Goal: Communication & Community: Participate in discussion

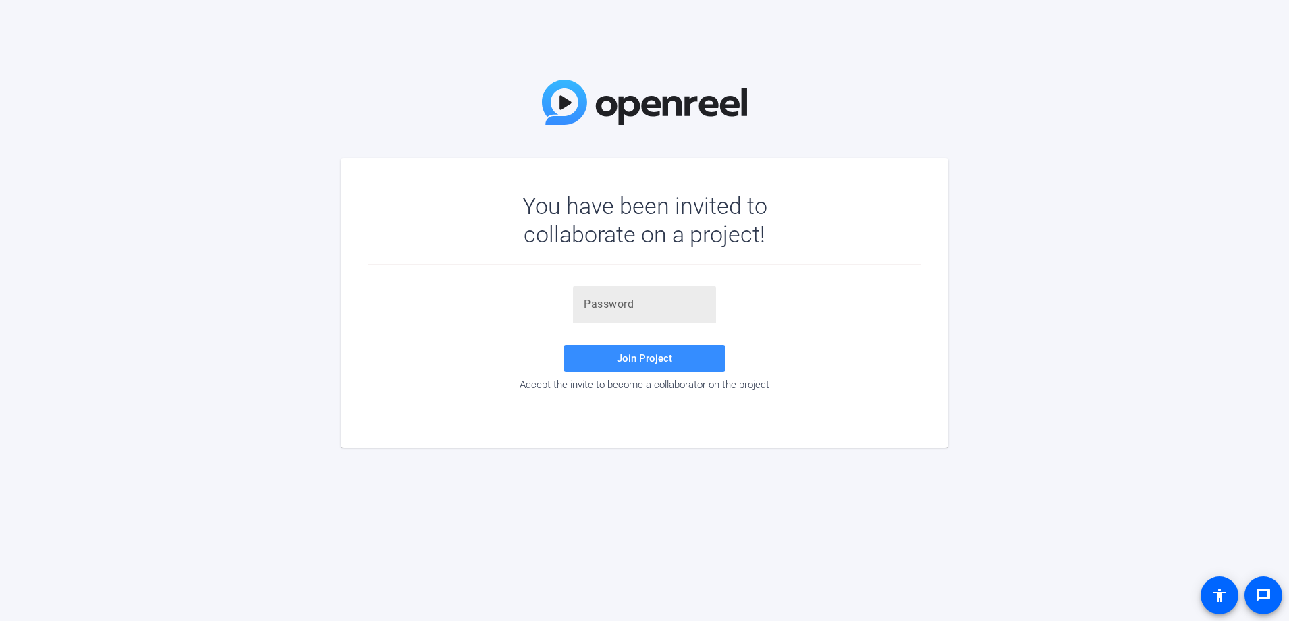
click at [644, 291] on div at bounding box center [644, 304] width 121 height 38
paste input "Hb#!N%"
type input "Hb#!N%"
click at [661, 361] on span "Join Project" at bounding box center [644, 358] width 55 height 12
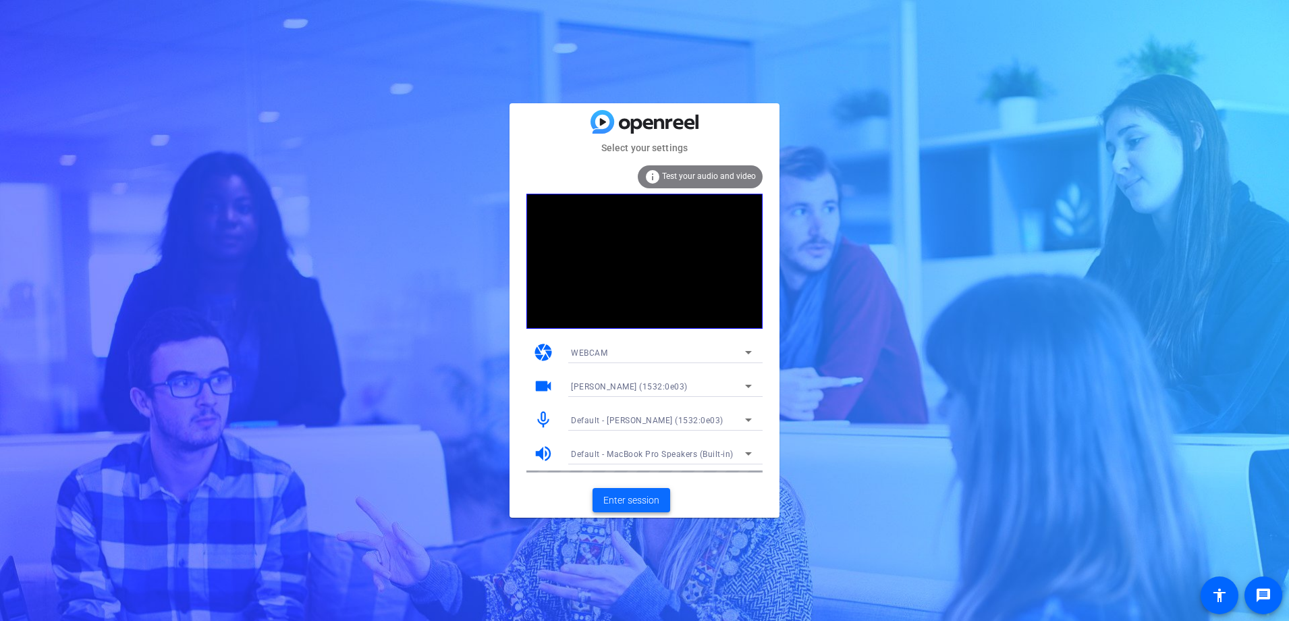
click at [646, 502] on span "Enter session" at bounding box center [631, 500] width 56 height 14
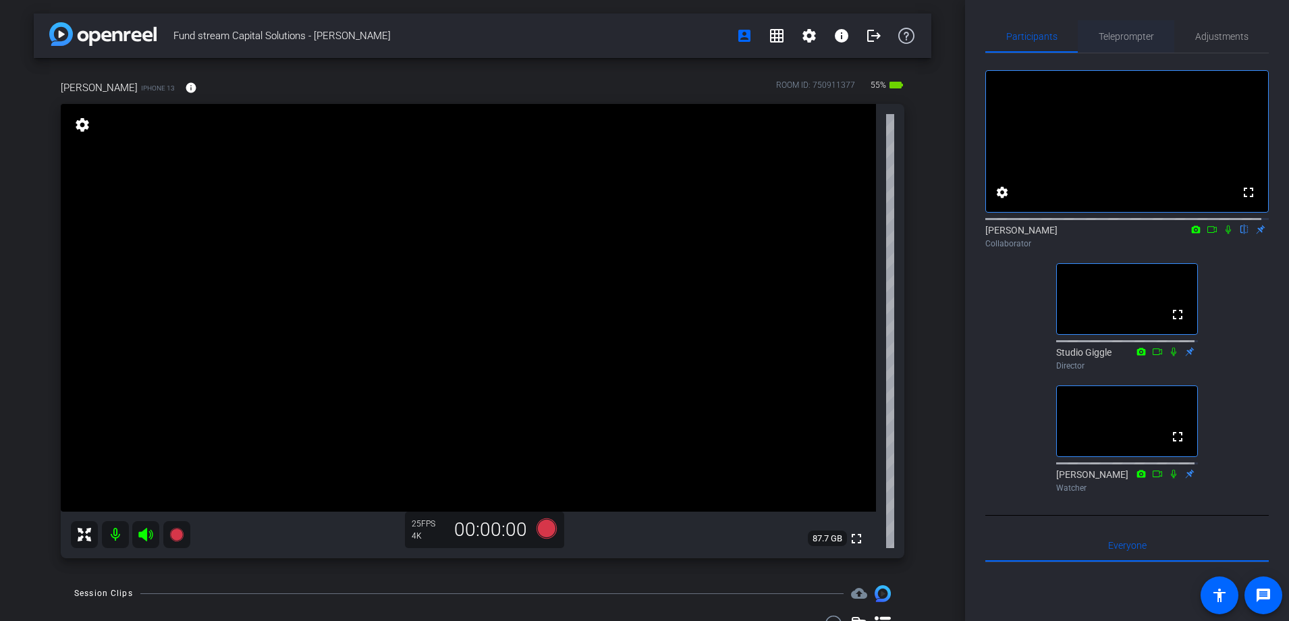
click at [1119, 39] on span "Teleprompter" at bounding box center [1126, 36] width 55 height 9
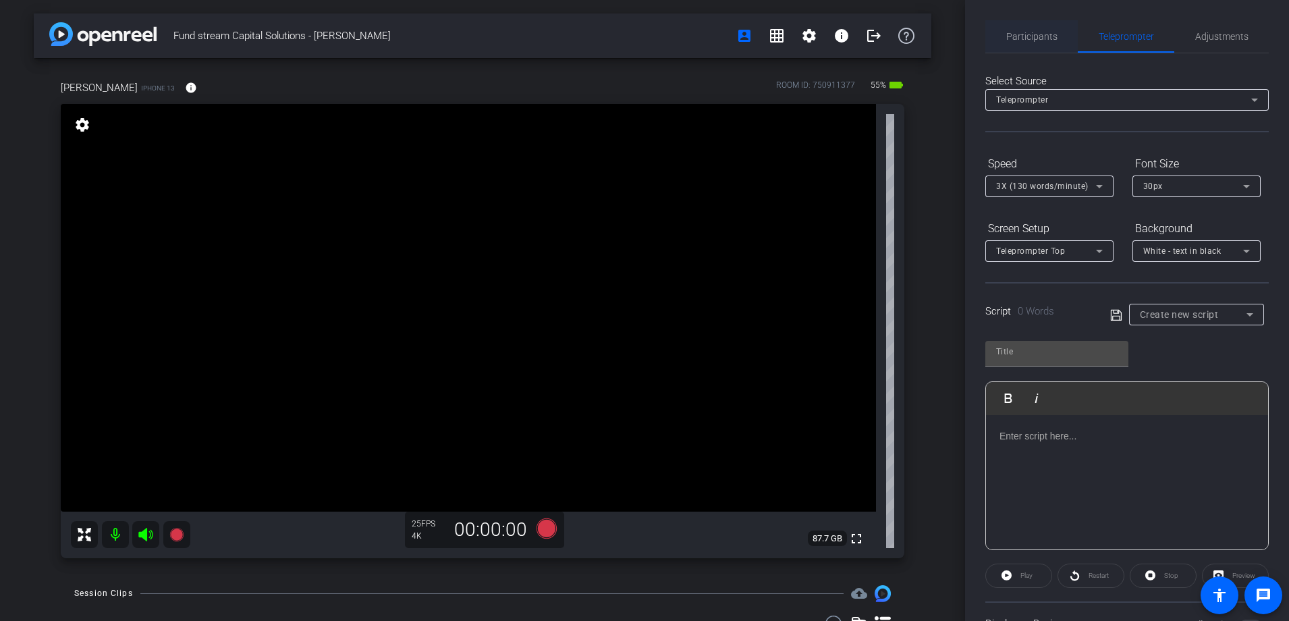
click at [1032, 38] on span "Participants" at bounding box center [1031, 36] width 51 height 9
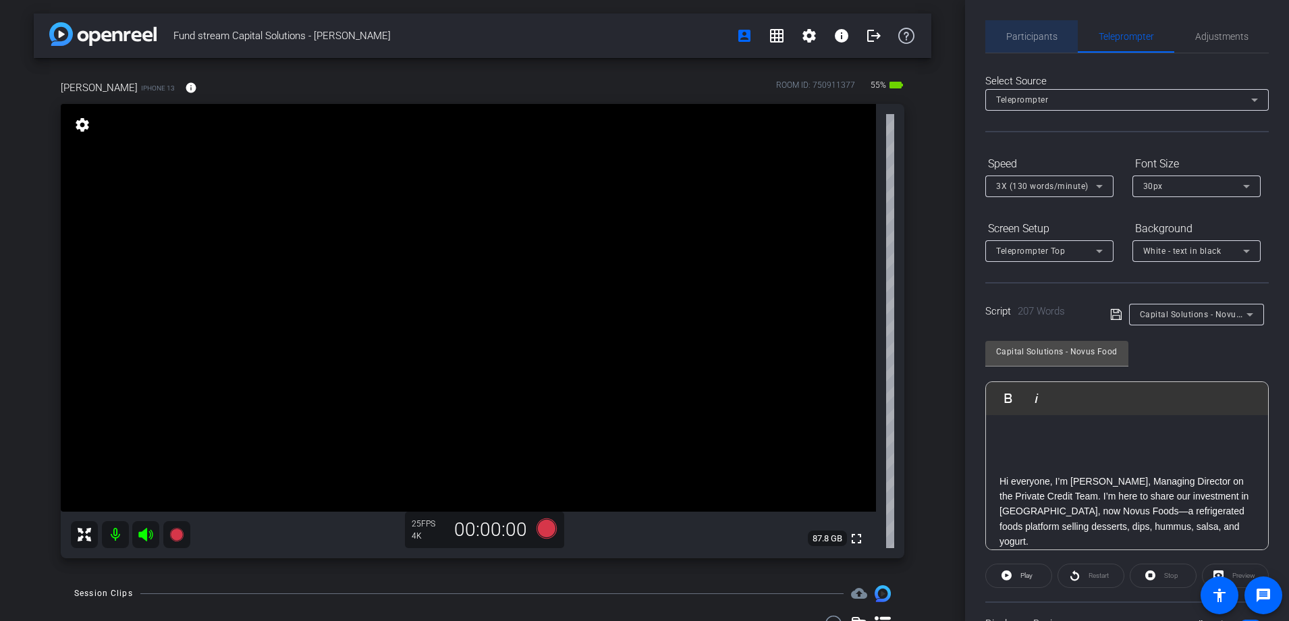
click at [1036, 36] on span "Participants" at bounding box center [1031, 36] width 51 height 9
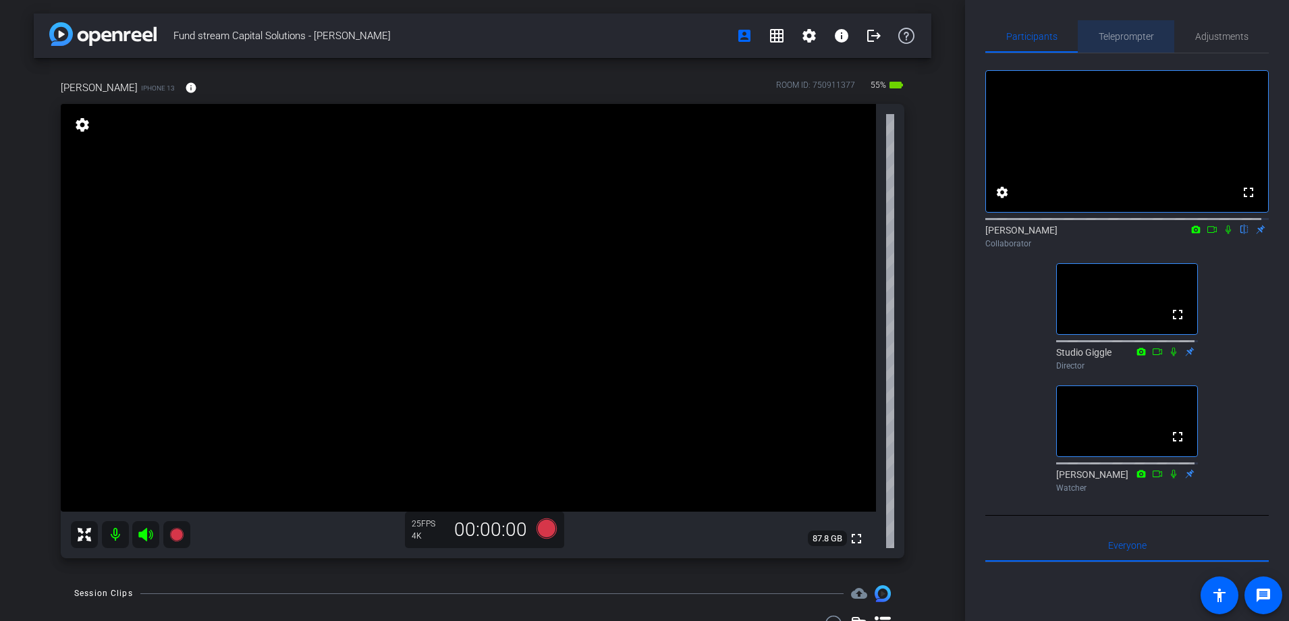
click at [1124, 37] on span "Teleprompter" at bounding box center [1126, 36] width 55 height 9
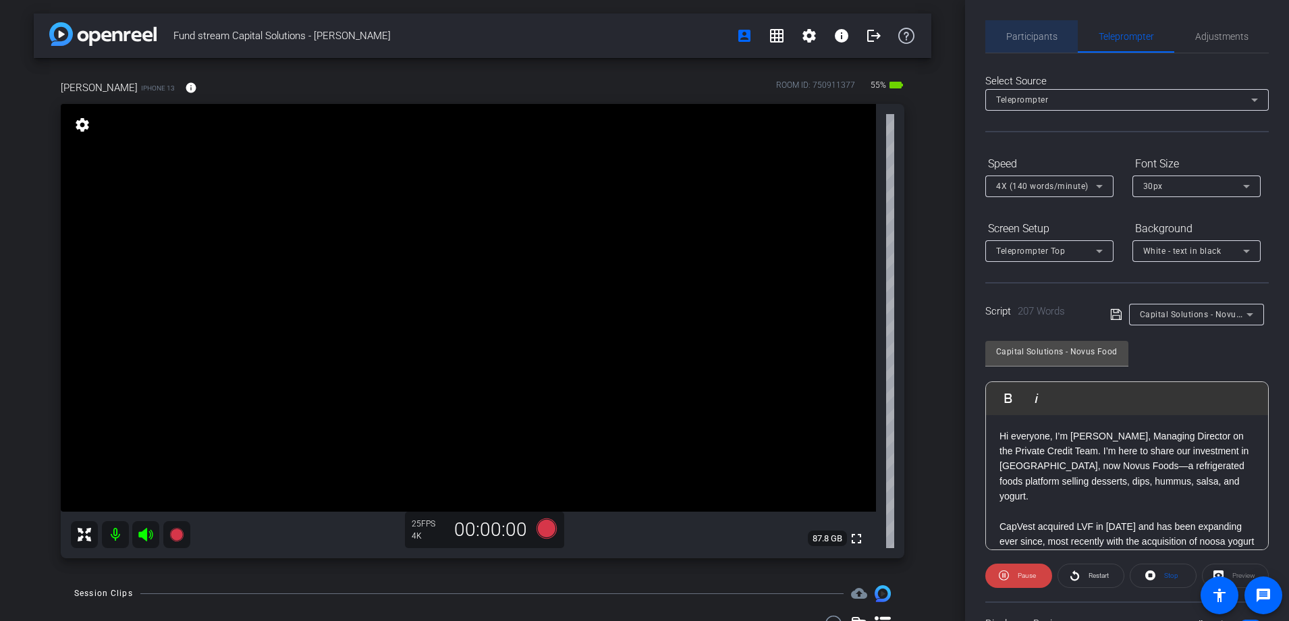
click at [1049, 36] on span "Participants" at bounding box center [1031, 36] width 51 height 9
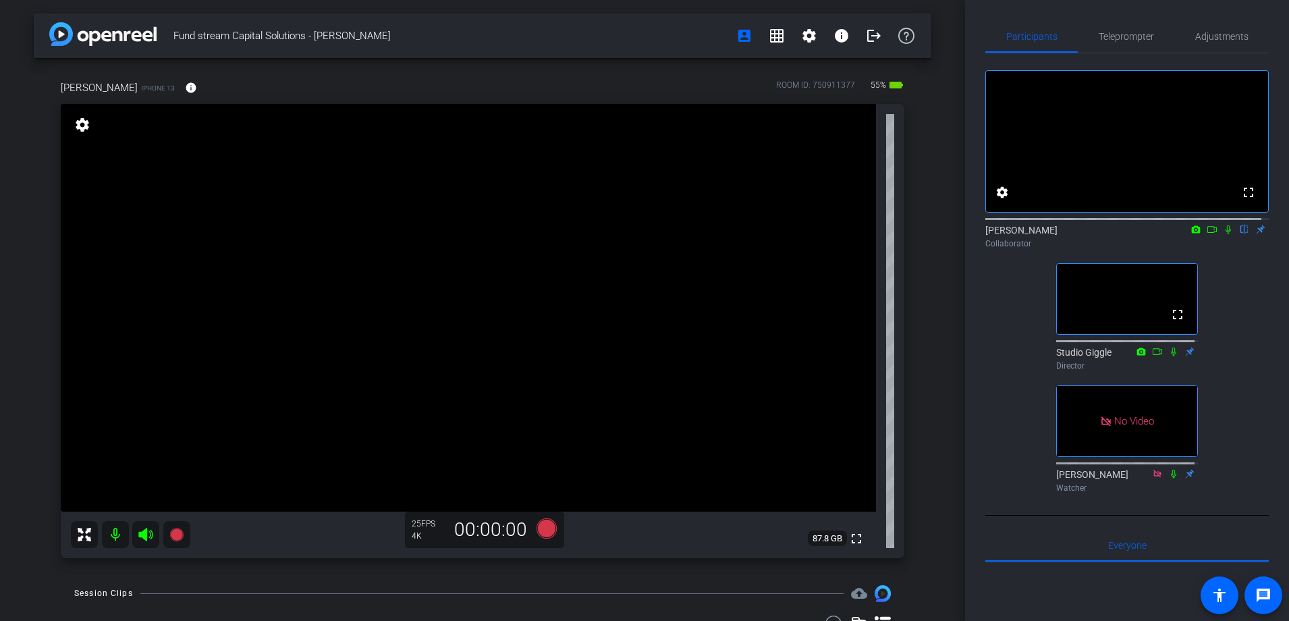
click at [1223, 234] on icon at bounding box center [1228, 229] width 11 height 9
click at [1207, 234] on icon at bounding box center [1212, 229] width 11 height 9
click at [1136, 33] on span "Teleprompter" at bounding box center [1126, 36] width 55 height 9
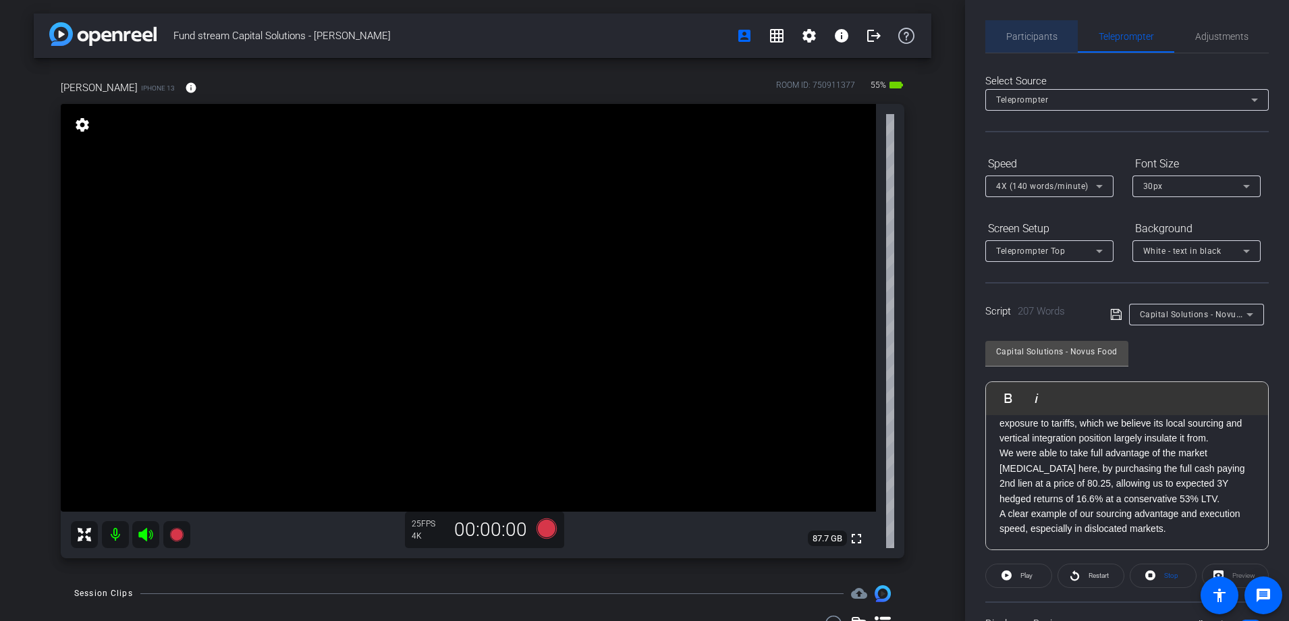
click at [1034, 36] on span "Participants" at bounding box center [1031, 36] width 51 height 9
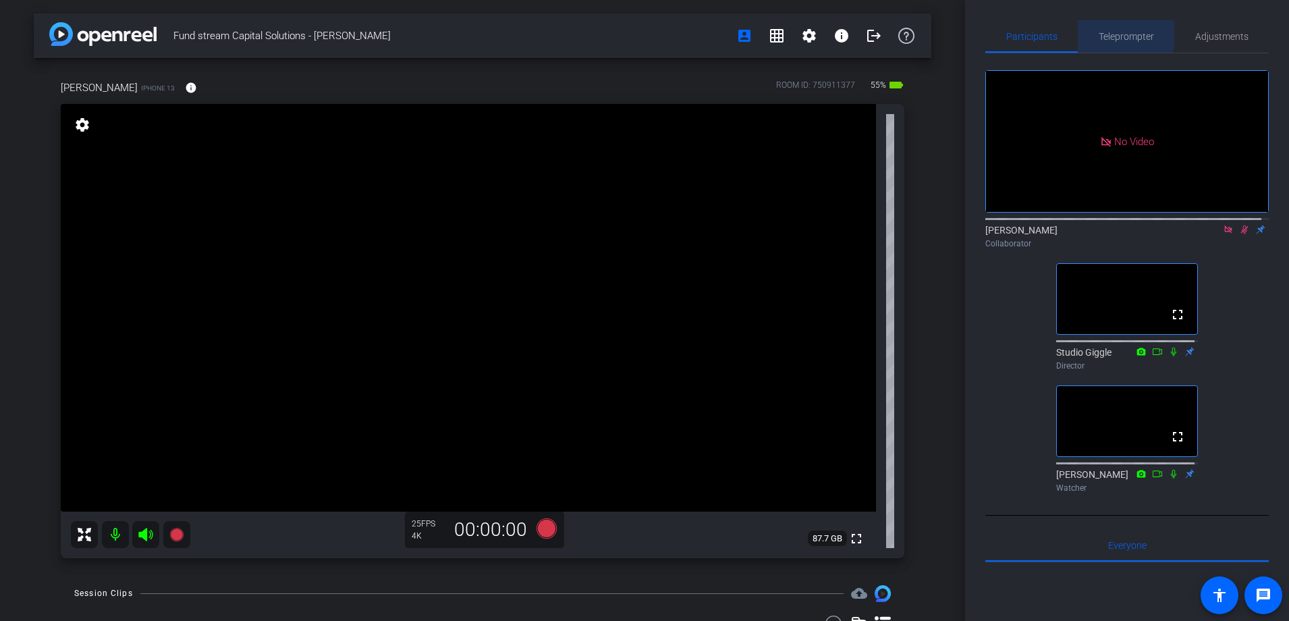
click at [1119, 35] on span "Teleprompter" at bounding box center [1126, 36] width 55 height 9
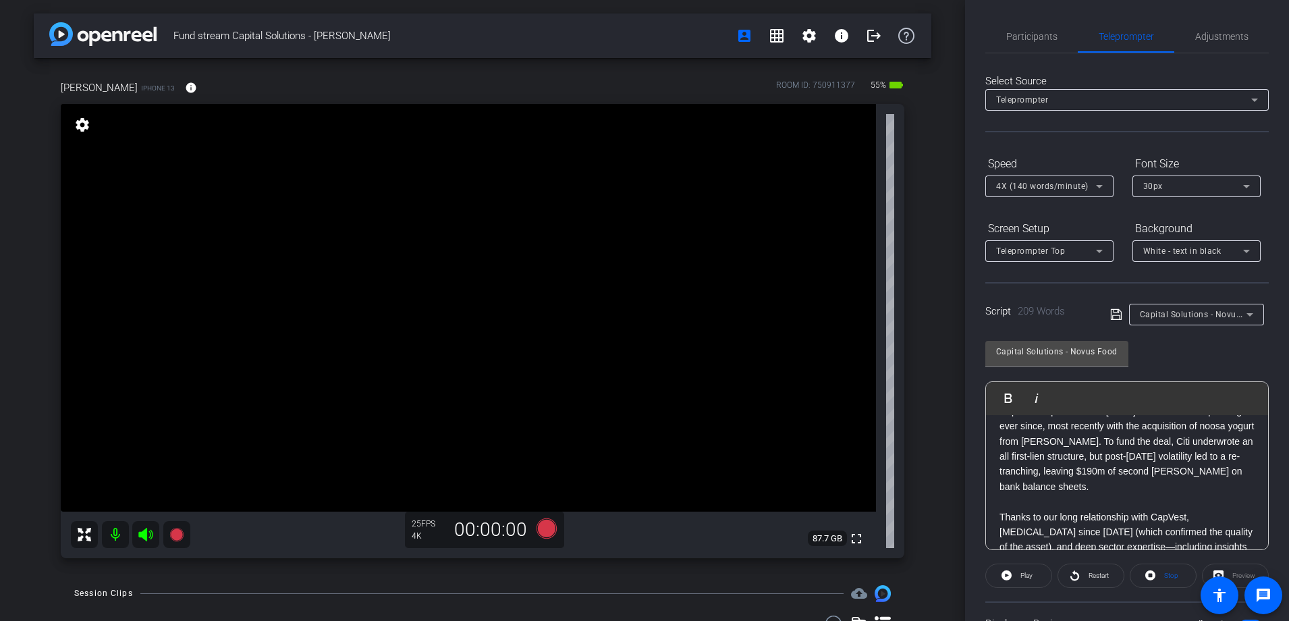
scroll to position [115, 0]
click at [1054, 31] on div "Participants" at bounding box center [1031, 36] width 92 height 32
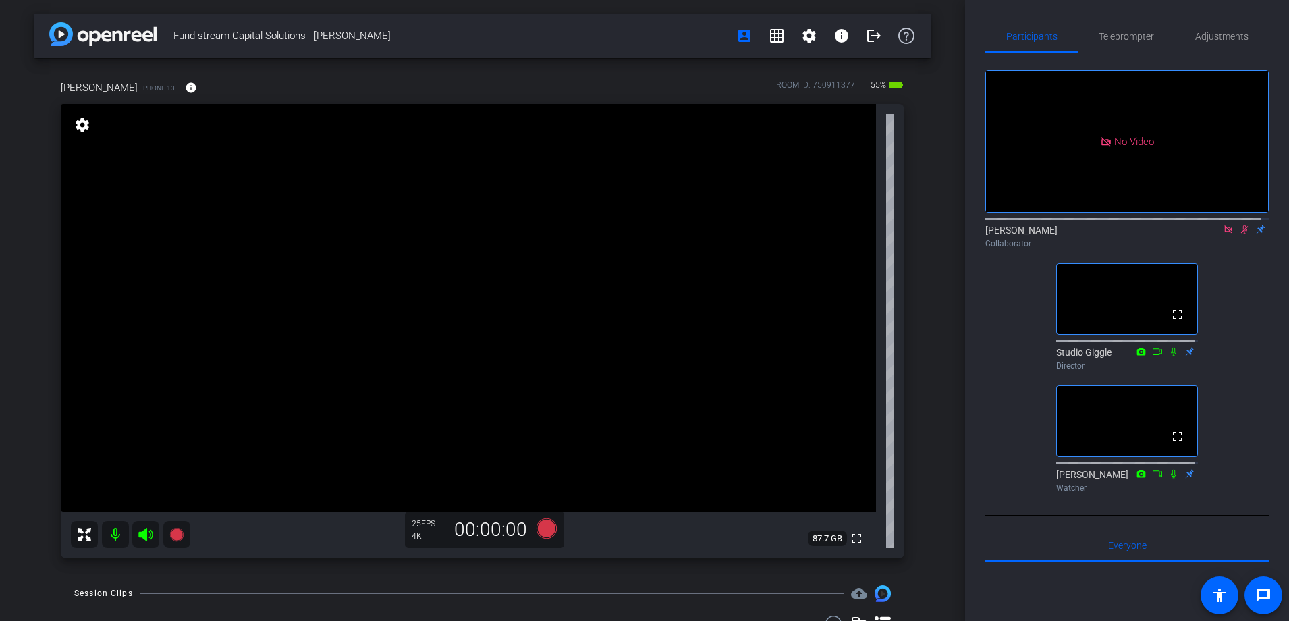
click at [1223, 225] on icon at bounding box center [1228, 229] width 11 height 9
click at [1223, 234] on icon at bounding box center [1228, 229] width 11 height 9
click at [1125, 40] on span "Teleprompter" at bounding box center [1126, 36] width 55 height 9
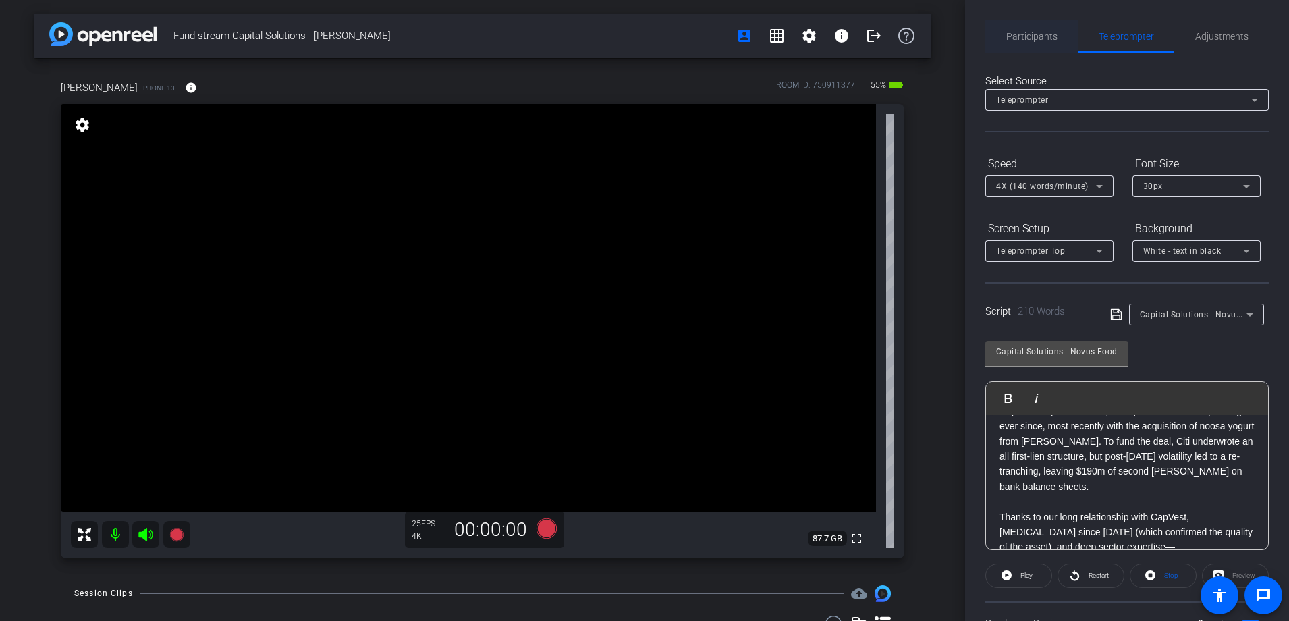
click at [1019, 36] on span "Participants" at bounding box center [1031, 36] width 51 height 9
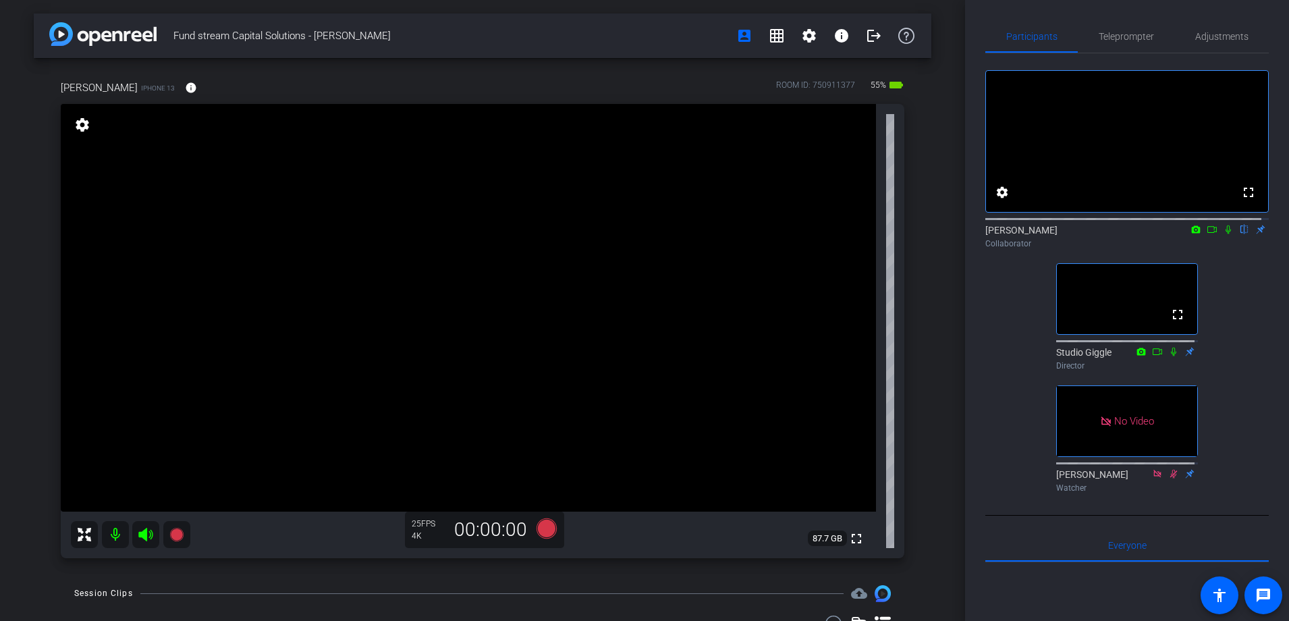
click at [1223, 234] on icon at bounding box center [1228, 229] width 11 height 9
click at [1208, 234] on icon at bounding box center [1212, 229] width 11 height 9
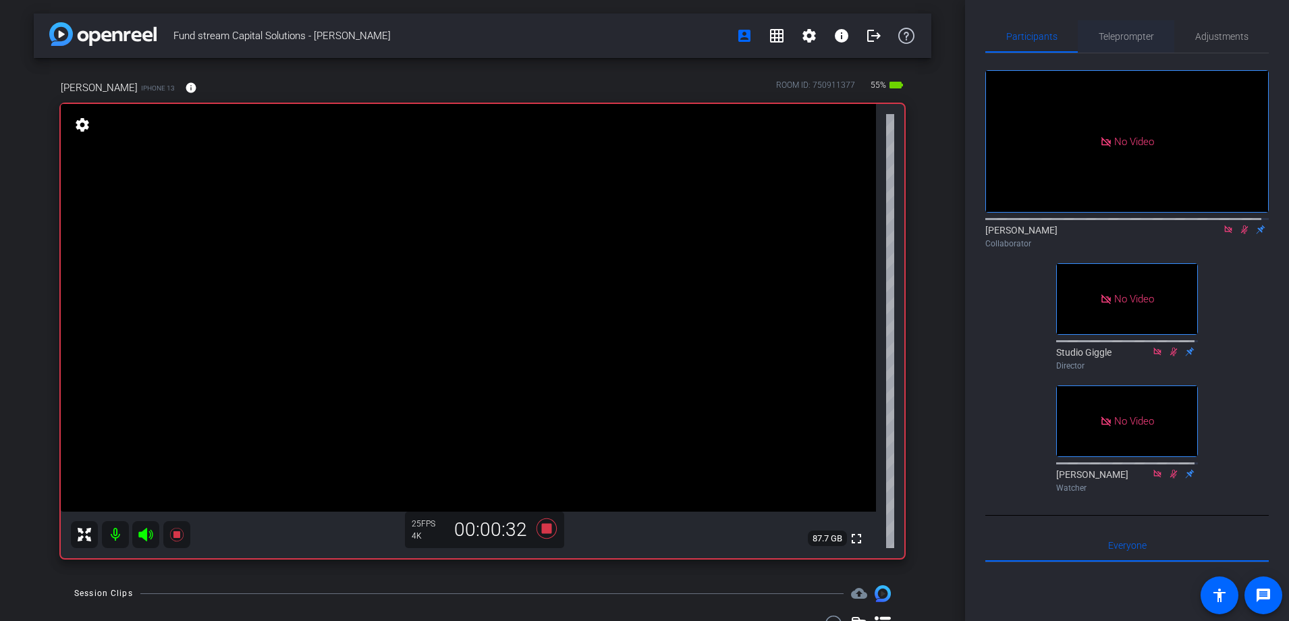
click at [1132, 41] on span "Teleprompter" at bounding box center [1126, 36] width 55 height 9
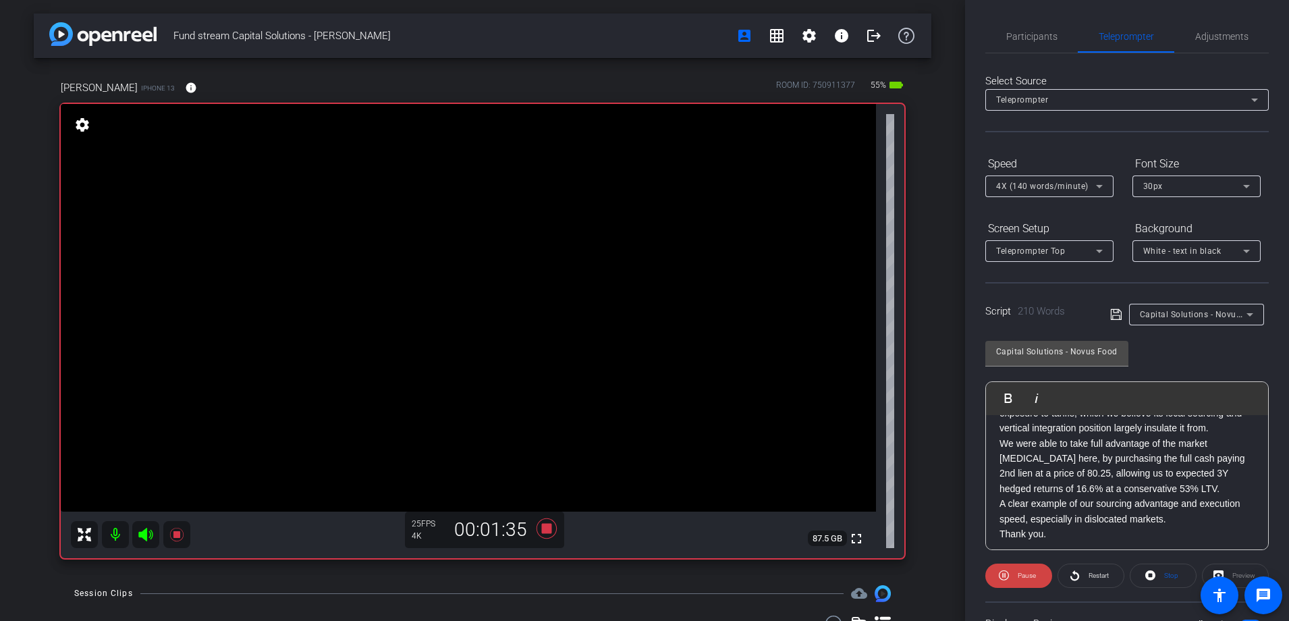
scroll to position [421, 0]
click at [1040, 49] on span "Participants" at bounding box center [1031, 36] width 51 height 32
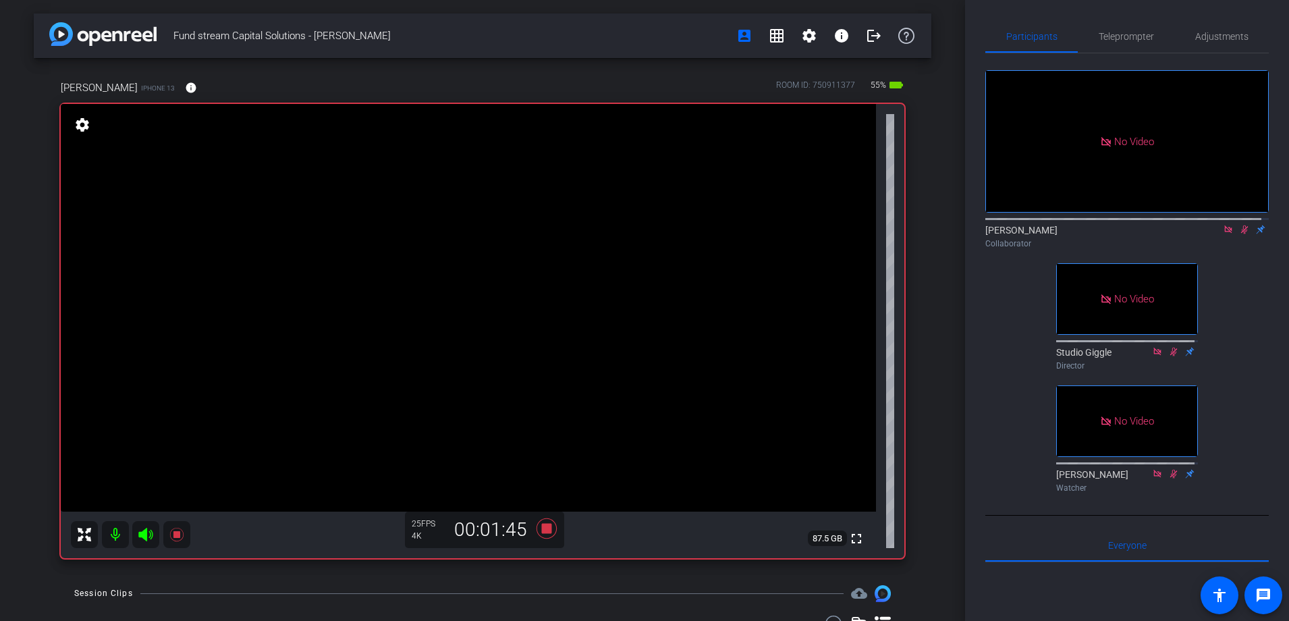
click at [1224, 225] on icon at bounding box center [1227, 228] width 7 height 7
click at [1225, 234] on icon at bounding box center [1228, 229] width 7 height 9
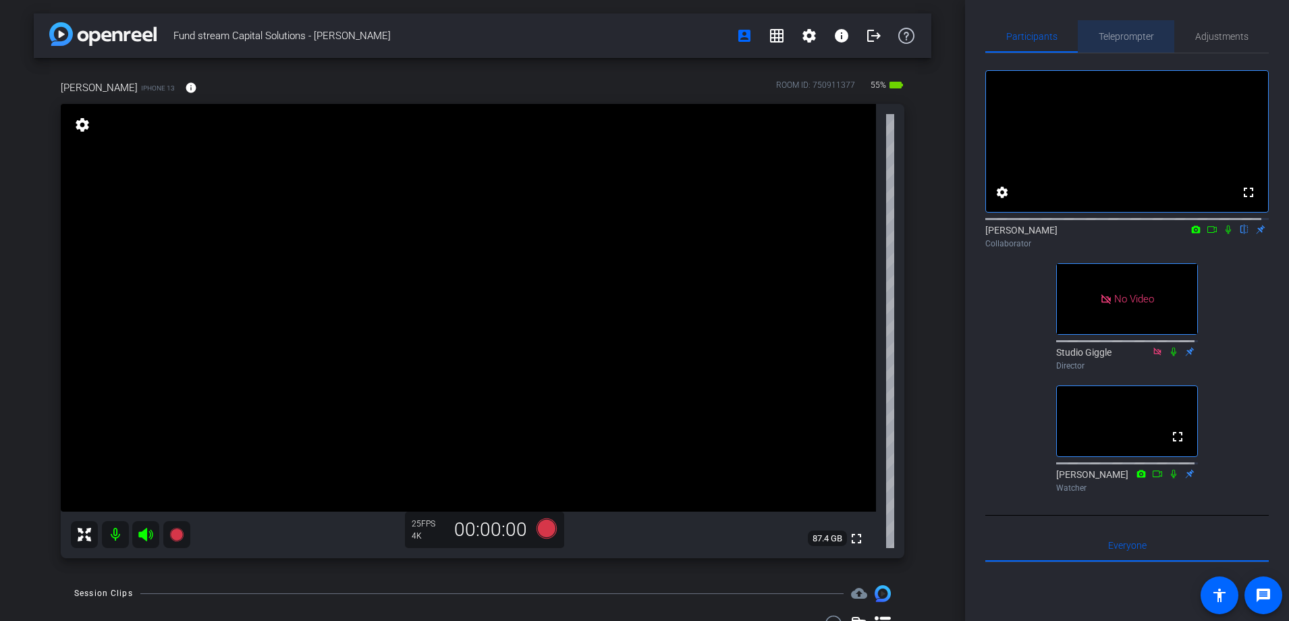
click at [1128, 38] on span "Teleprompter" at bounding box center [1126, 36] width 55 height 9
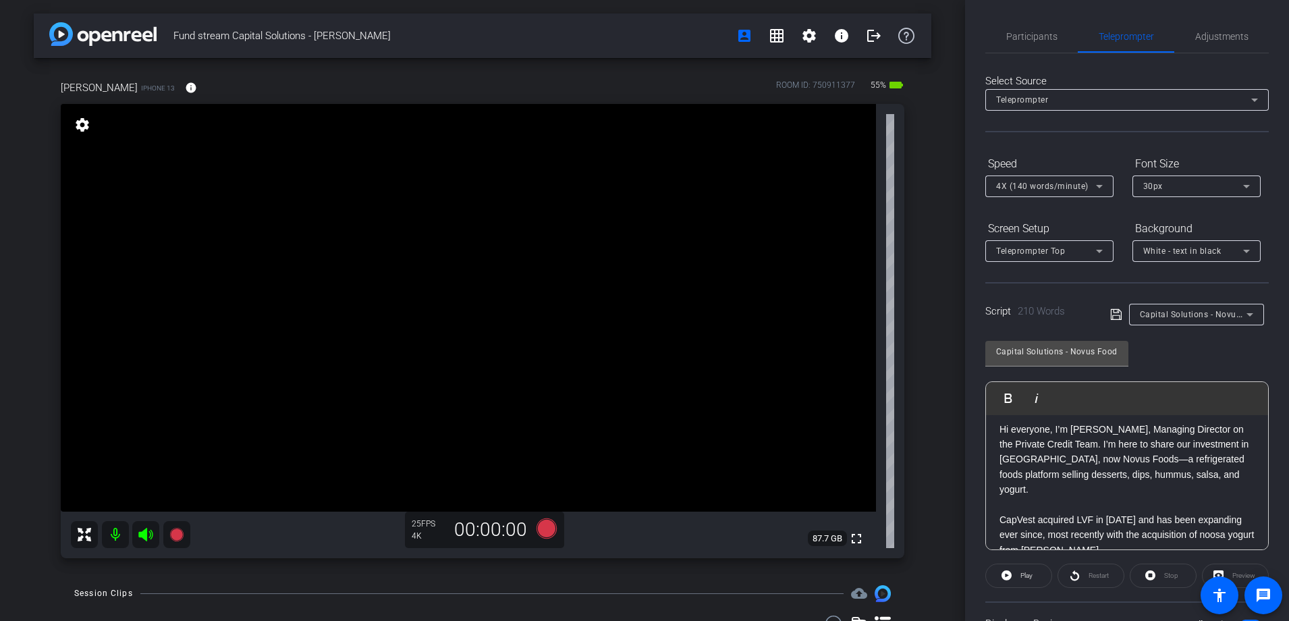
scroll to position [0, 0]
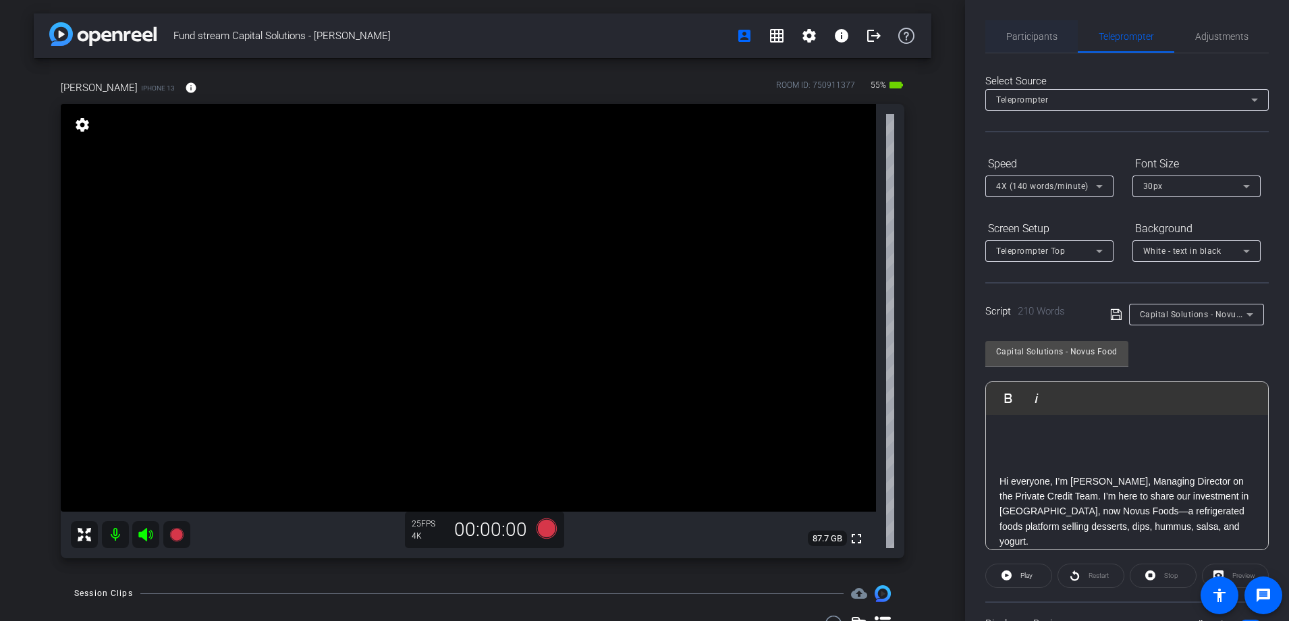
click at [1040, 38] on span "Participants" at bounding box center [1031, 36] width 51 height 9
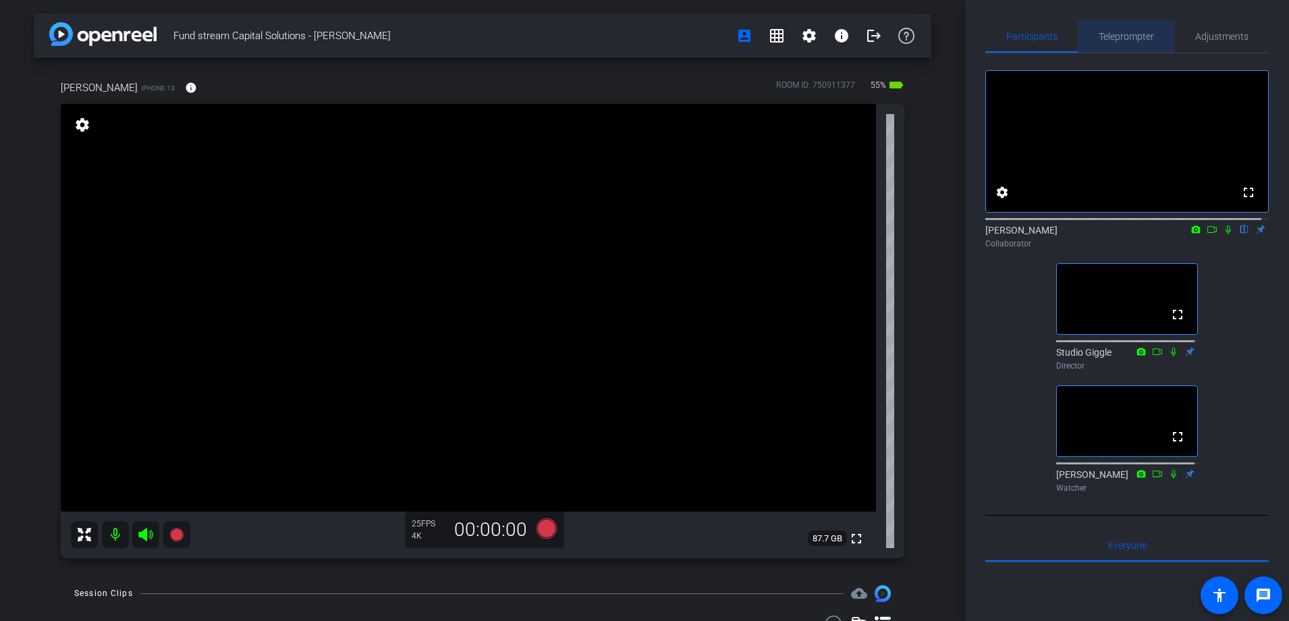
click at [1136, 39] on span "Teleprompter" at bounding box center [1126, 36] width 55 height 9
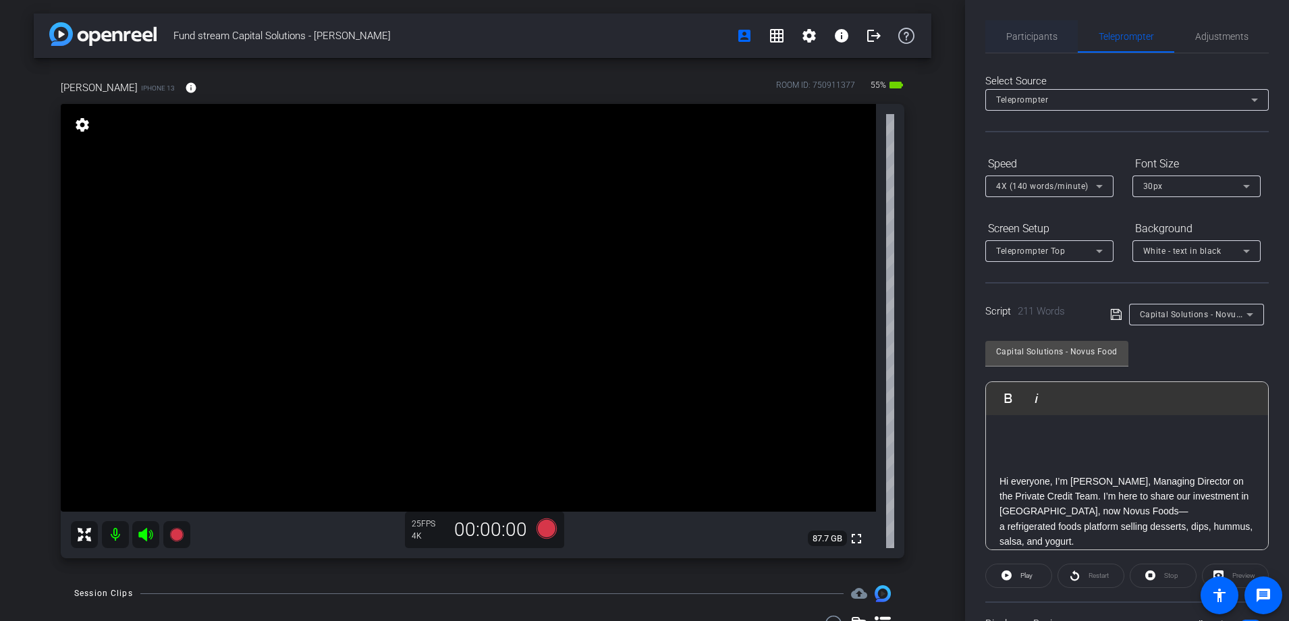
click at [1027, 37] on span "Participants" at bounding box center [1031, 36] width 51 height 9
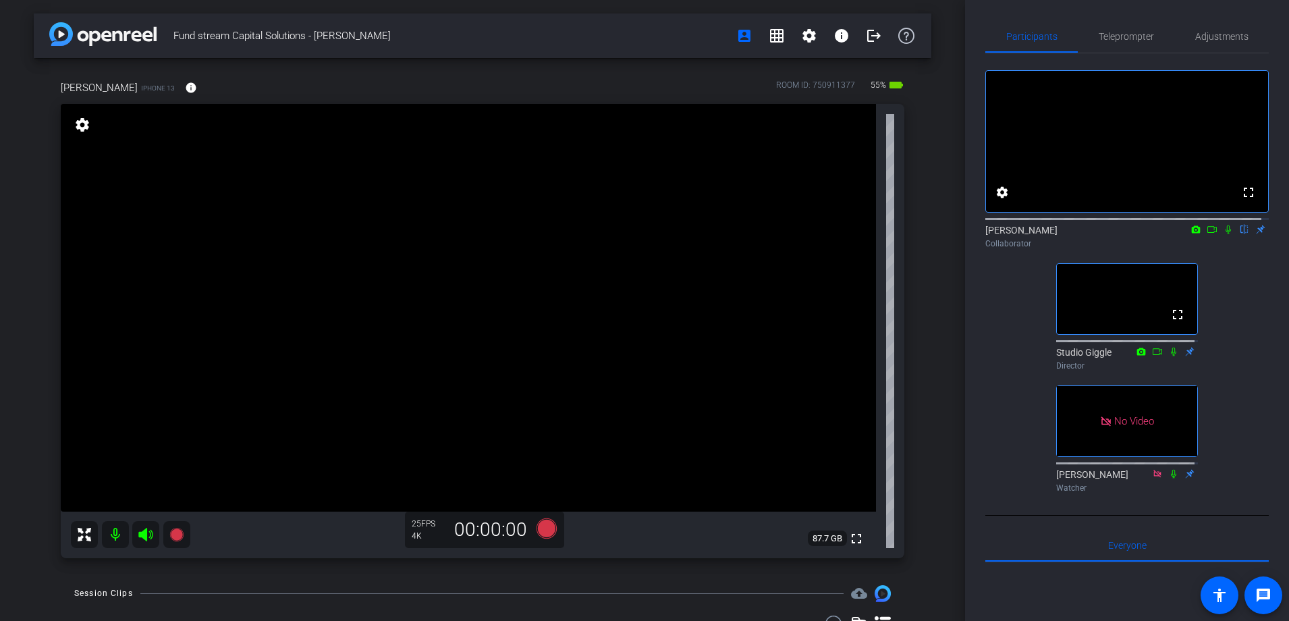
click at [1209, 233] on icon at bounding box center [1211, 229] width 9 height 7
click at [1242, 234] on icon at bounding box center [1244, 229] width 5 height 9
click at [1130, 39] on span "Teleprompter" at bounding box center [1126, 36] width 55 height 9
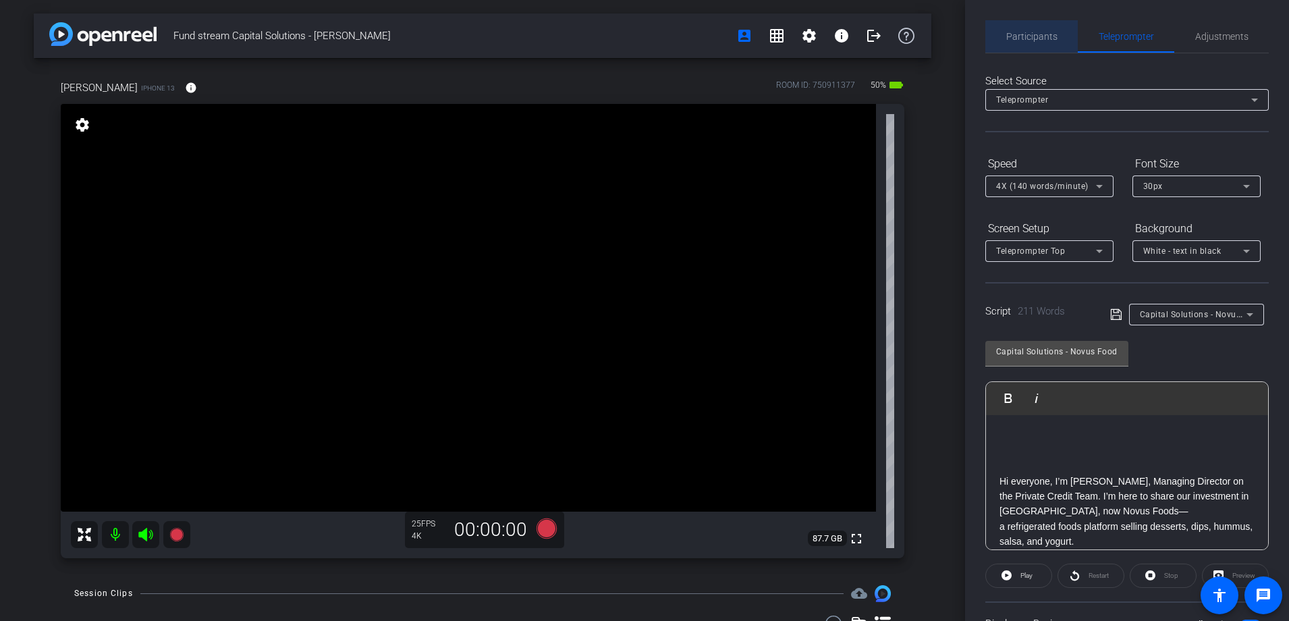
click at [1036, 36] on span "Participants" at bounding box center [1031, 36] width 51 height 9
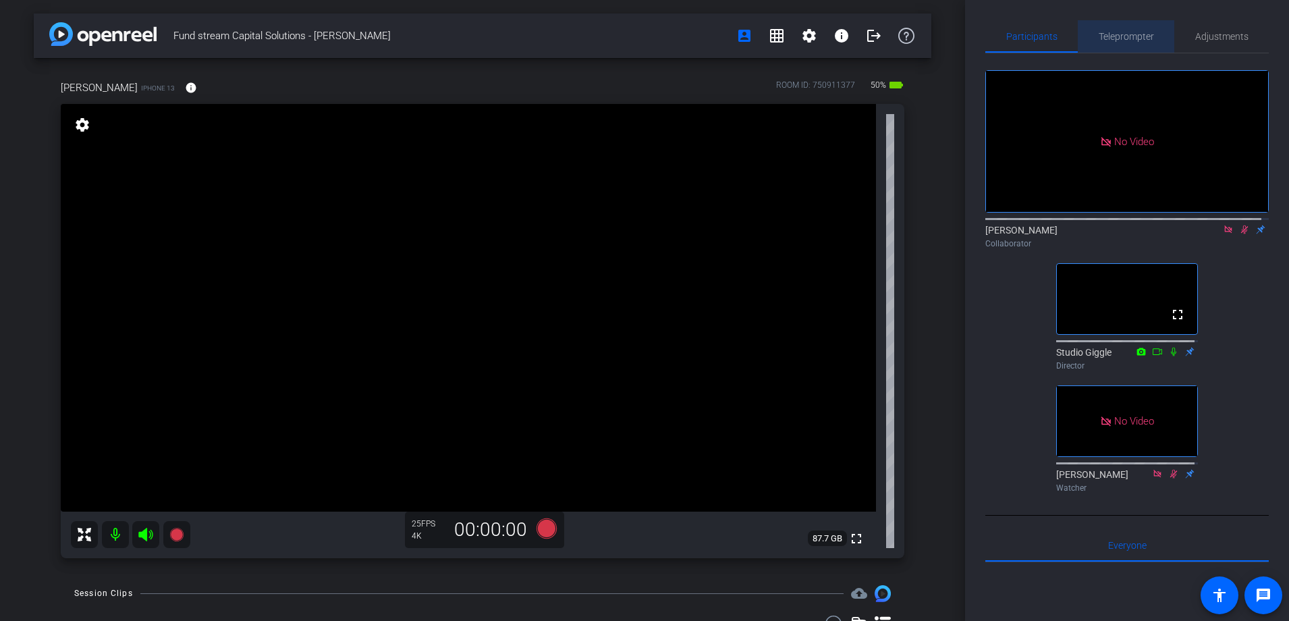
click at [1124, 38] on span "Teleprompter" at bounding box center [1126, 36] width 55 height 9
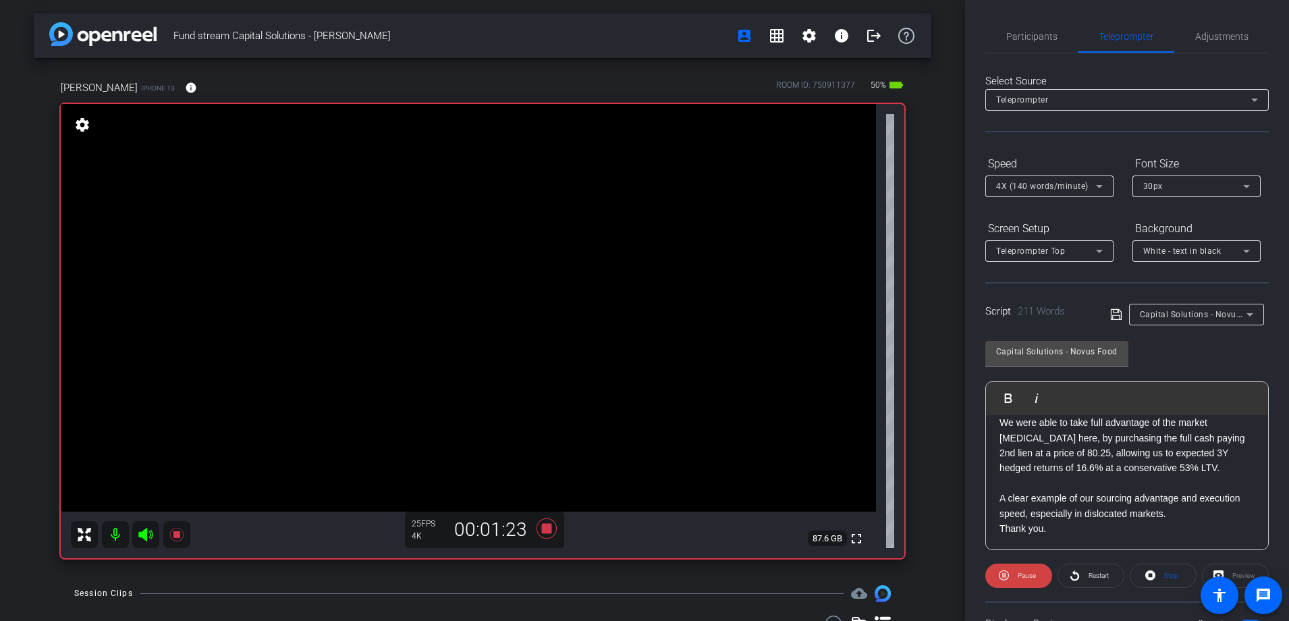
scroll to position [481, 0]
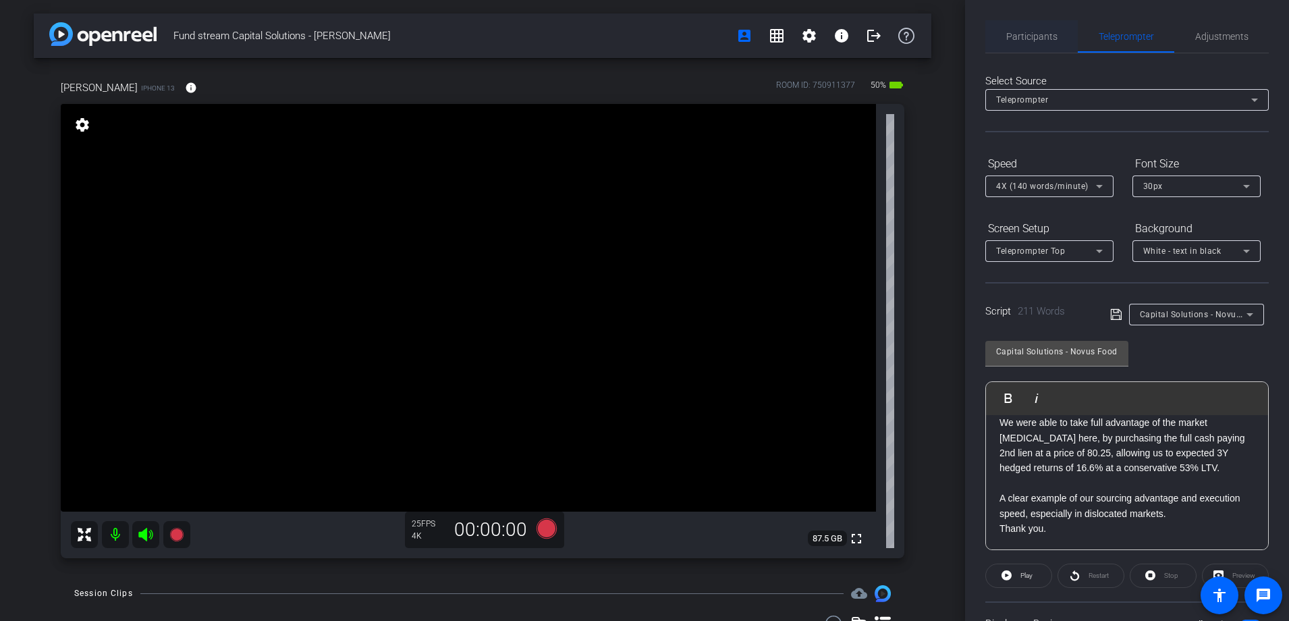
click at [1031, 32] on span "Participants" at bounding box center [1031, 36] width 51 height 9
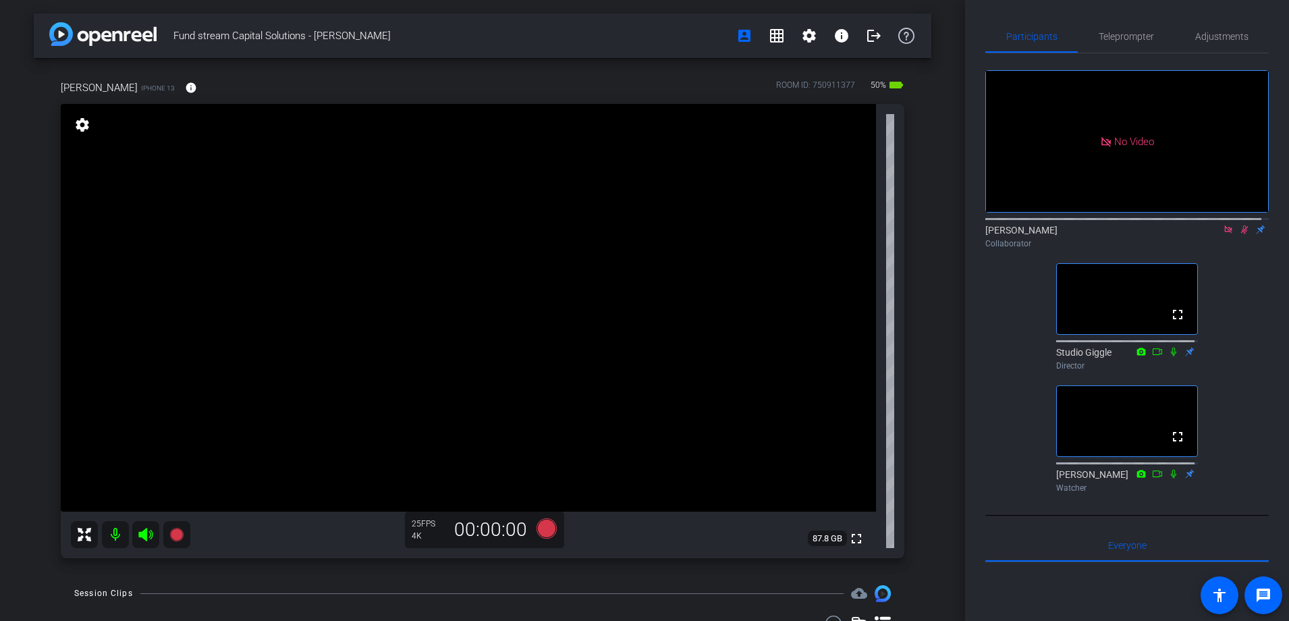
click at [1239, 225] on icon at bounding box center [1244, 229] width 11 height 9
click at [1224, 225] on icon at bounding box center [1227, 228] width 7 height 7
drag, startPoint x: 1219, startPoint y: 243, endPoint x: 1212, endPoint y: 244, distance: 6.8
click at [1223, 234] on icon at bounding box center [1228, 229] width 11 height 9
click at [1211, 235] on mat-icon at bounding box center [1212, 229] width 16 height 12
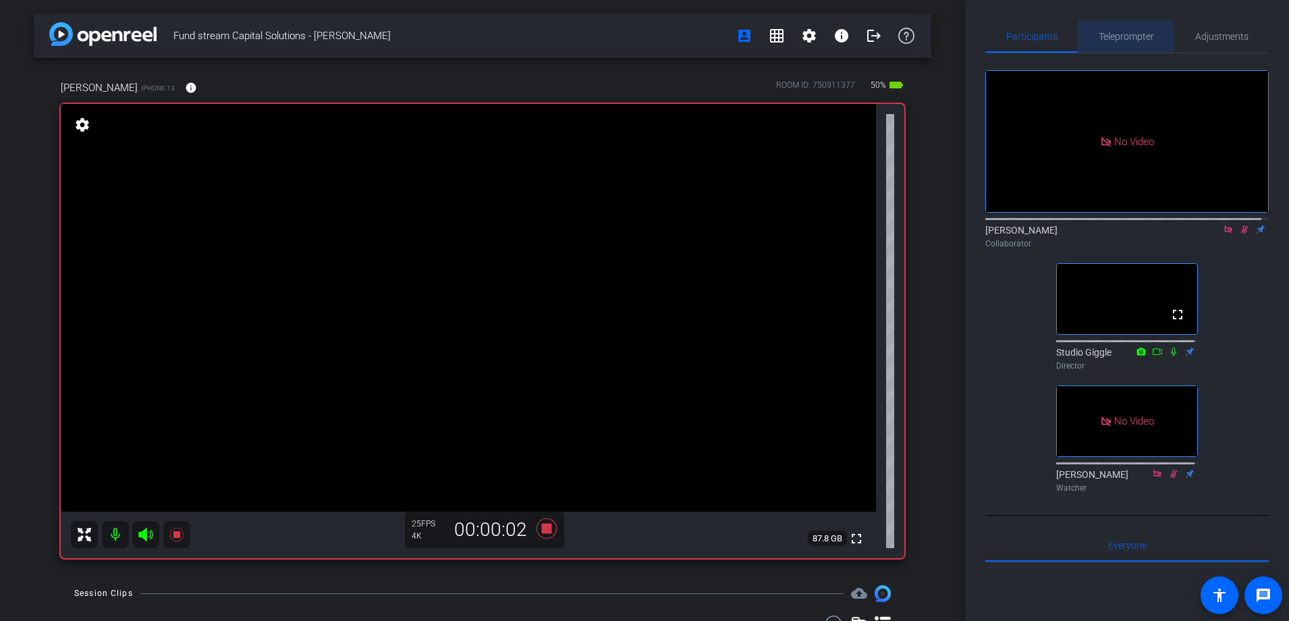
click at [1136, 38] on span "Teleprompter" at bounding box center [1126, 36] width 55 height 9
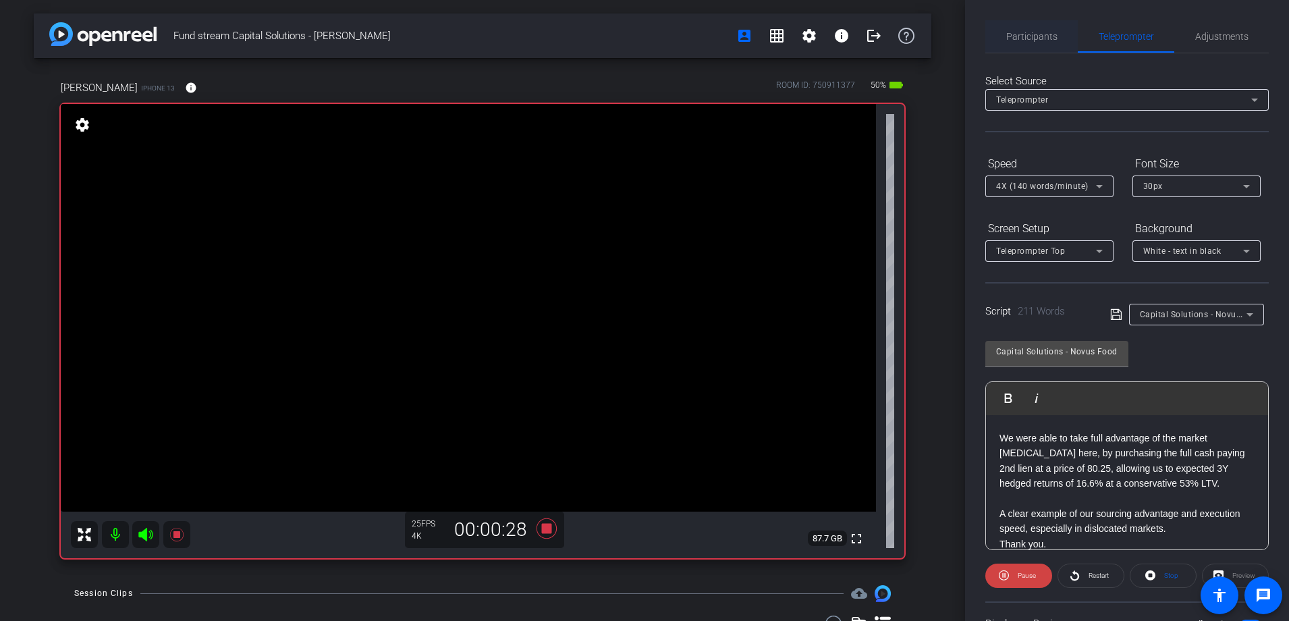
click at [1038, 38] on span "Participants" at bounding box center [1031, 36] width 51 height 9
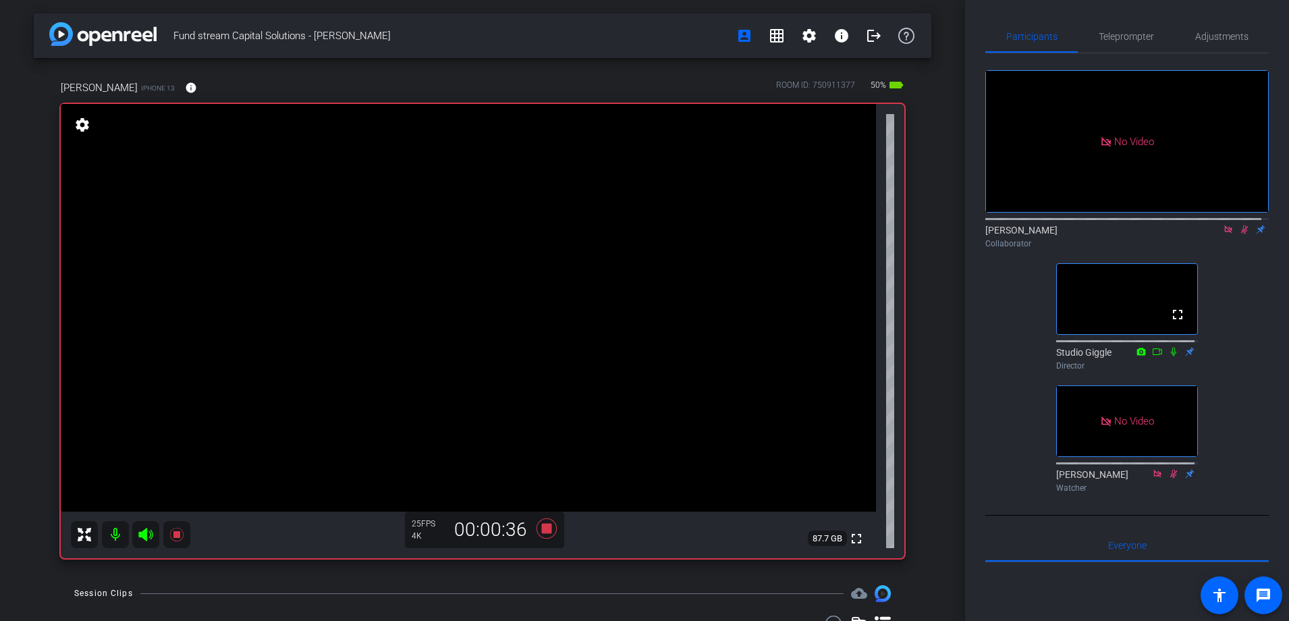
click at [1171, 347] on icon at bounding box center [1173, 351] width 5 height 9
click at [1140, 30] on span "Teleprompter" at bounding box center [1126, 36] width 55 height 32
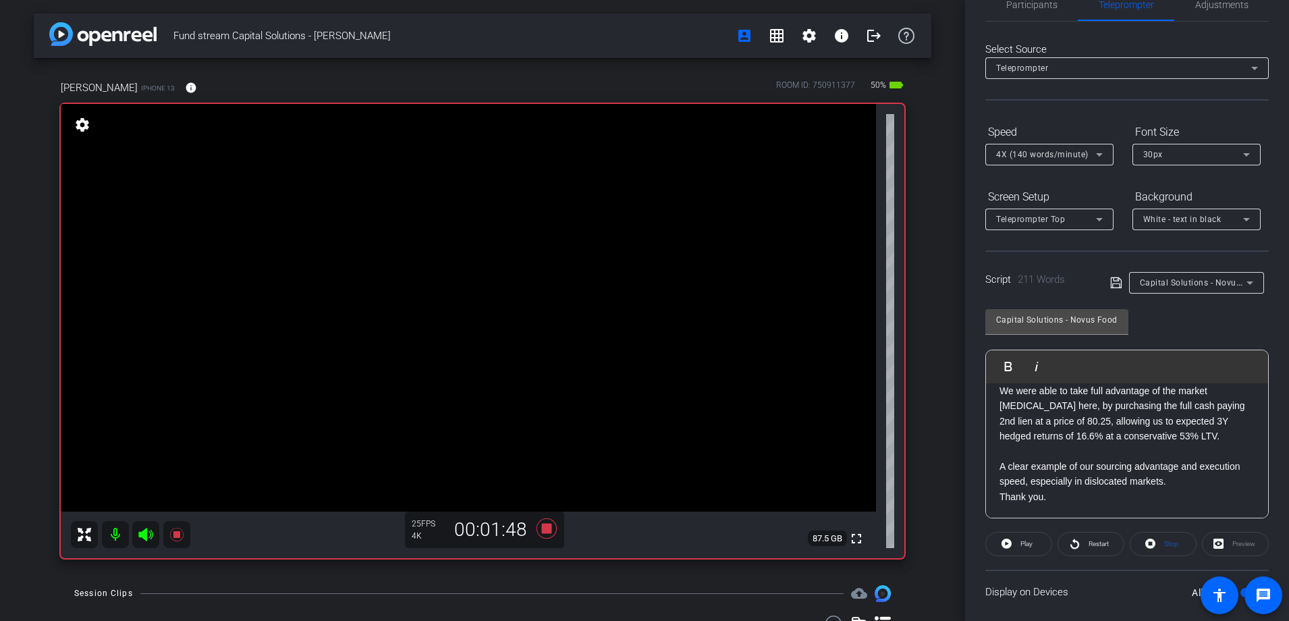
scroll to position [0, 0]
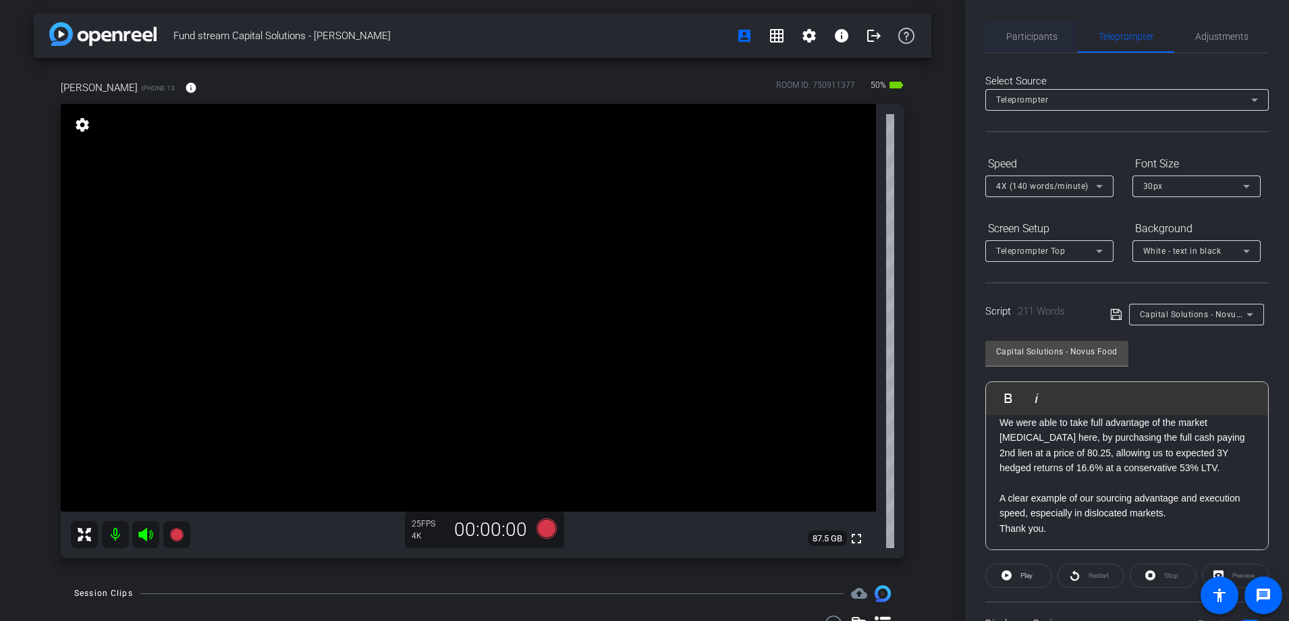
click at [1041, 42] on span "Participants" at bounding box center [1031, 36] width 51 height 32
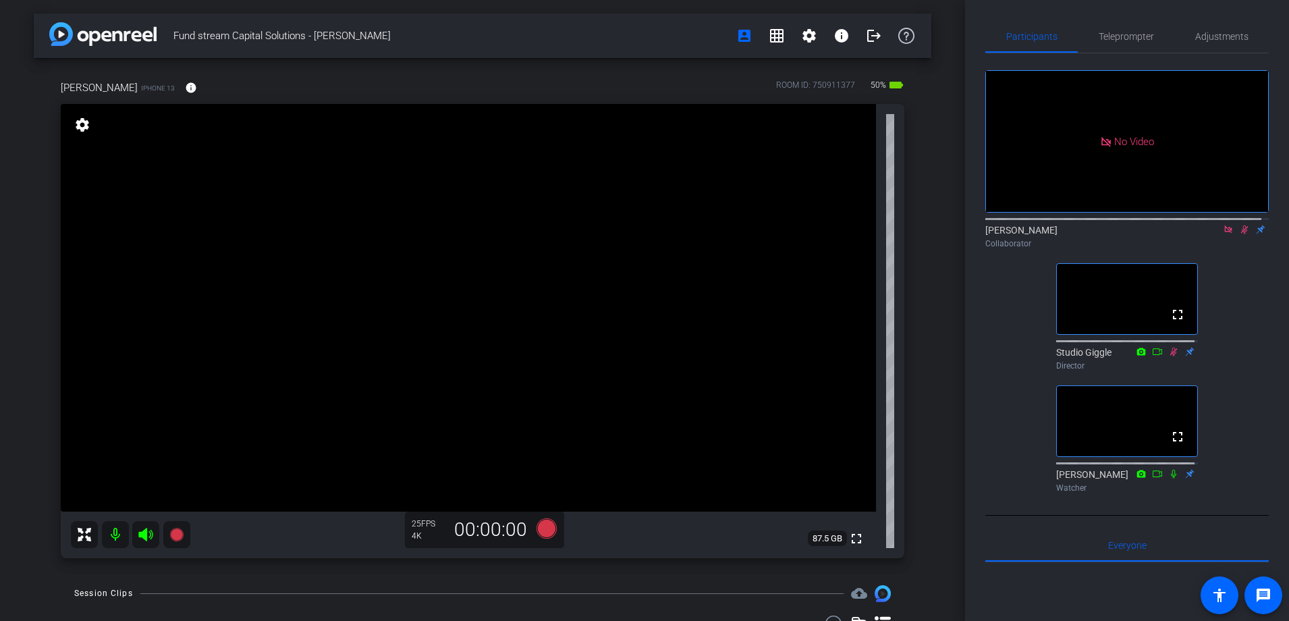
click at [1223, 225] on icon at bounding box center [1228, 229] width 11 height 9
click at [1225, 234] on icon at bounding box center [1228, 229] width 7 height 9
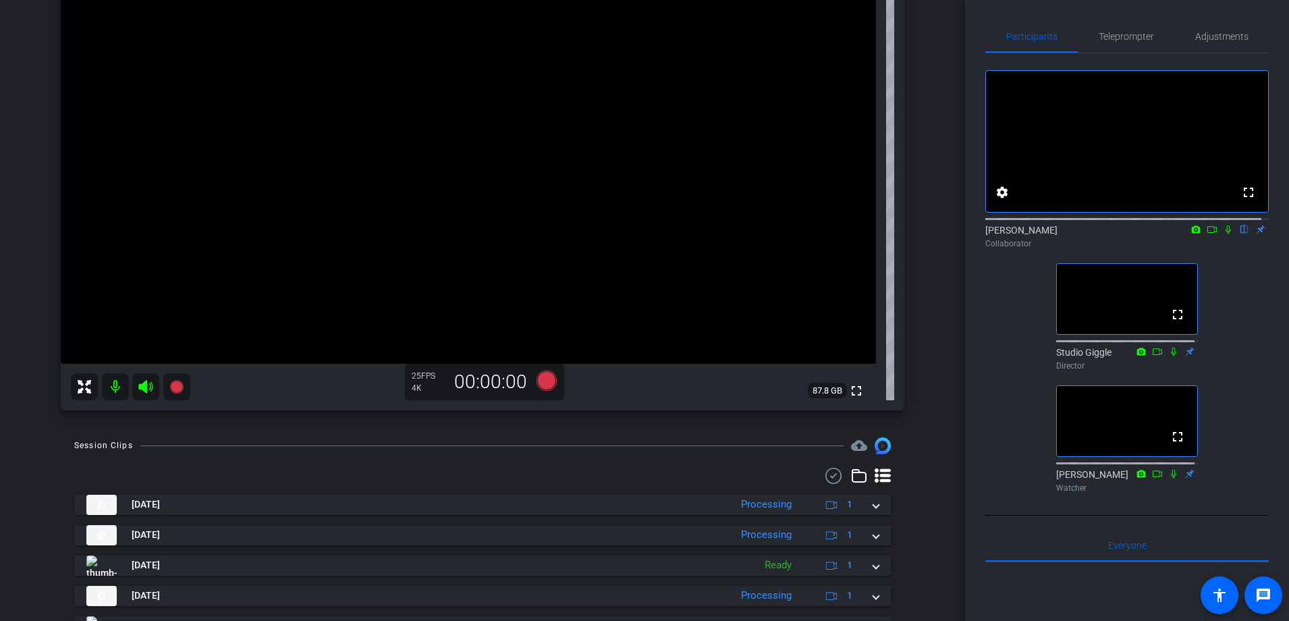
scroll to position [211, 0]
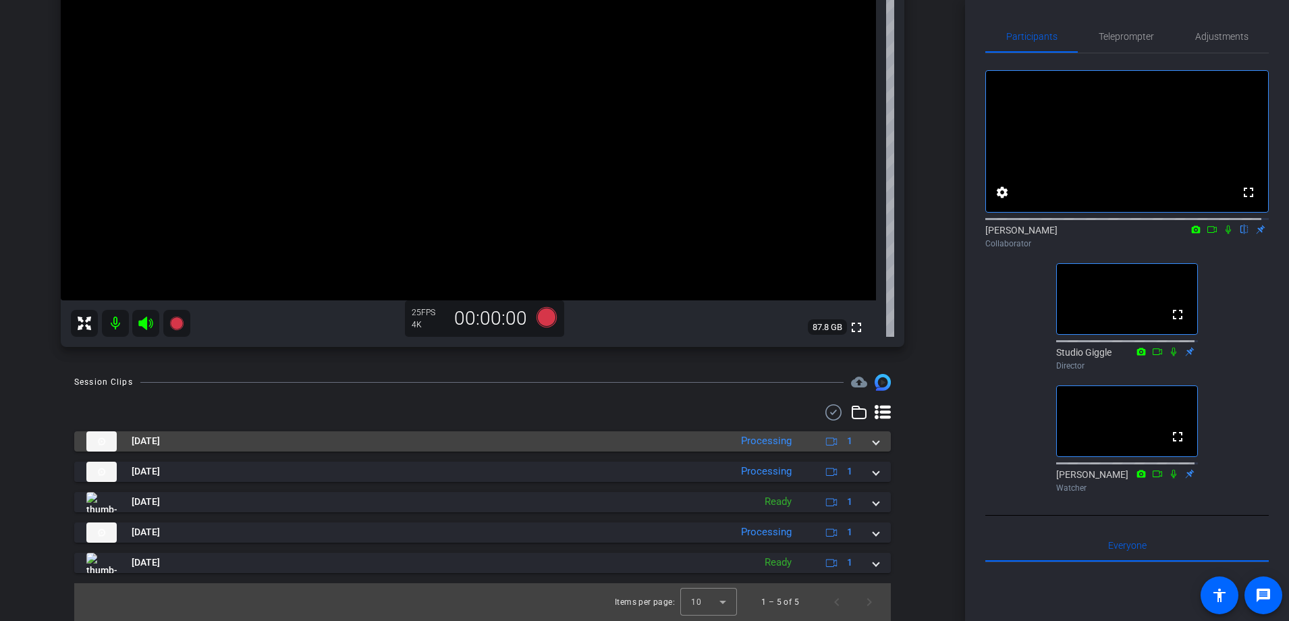
click at [781, 445] on div "Processing" at bounding box center [766, 441] width 64 height 16
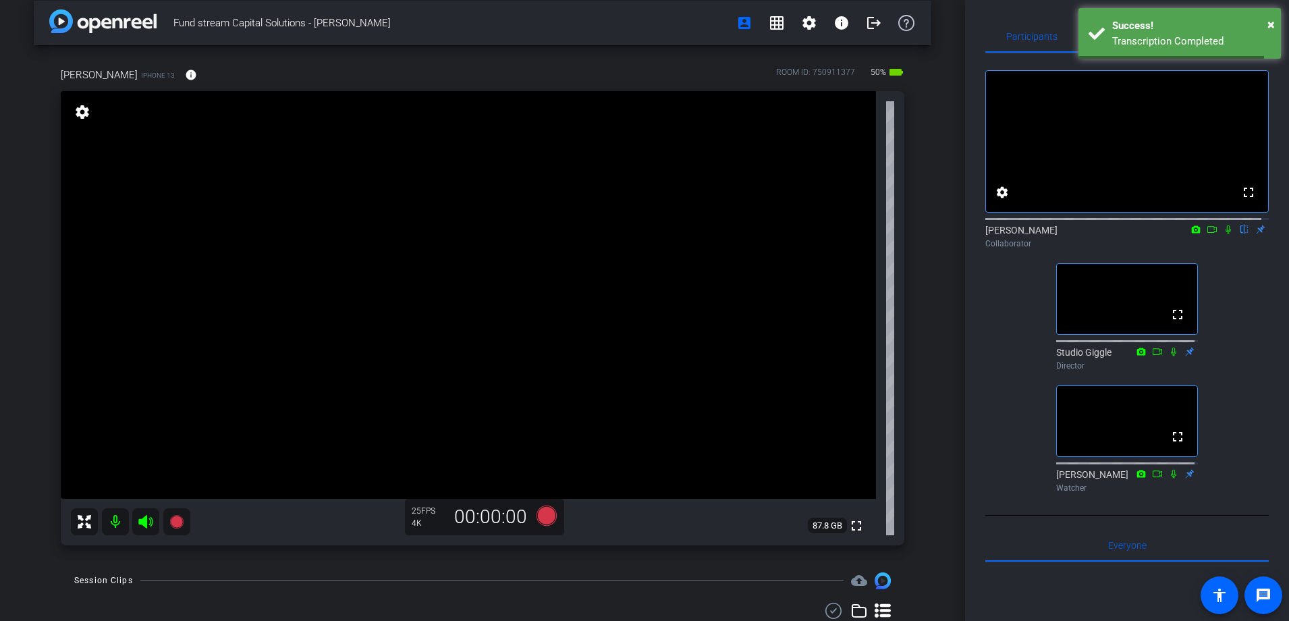
scroll to position [0, 0]
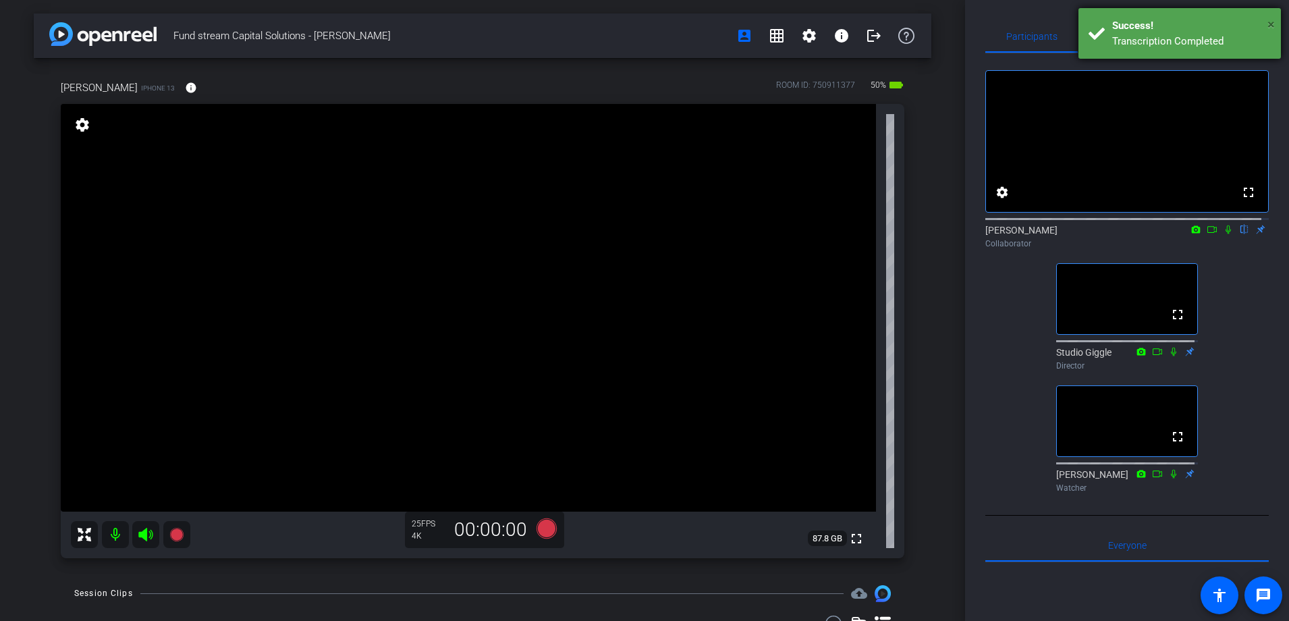
click at [1274, 19] on span "×" at bounding box center [1270, 24] width 7 height 16
